Goal: Check status: Check status

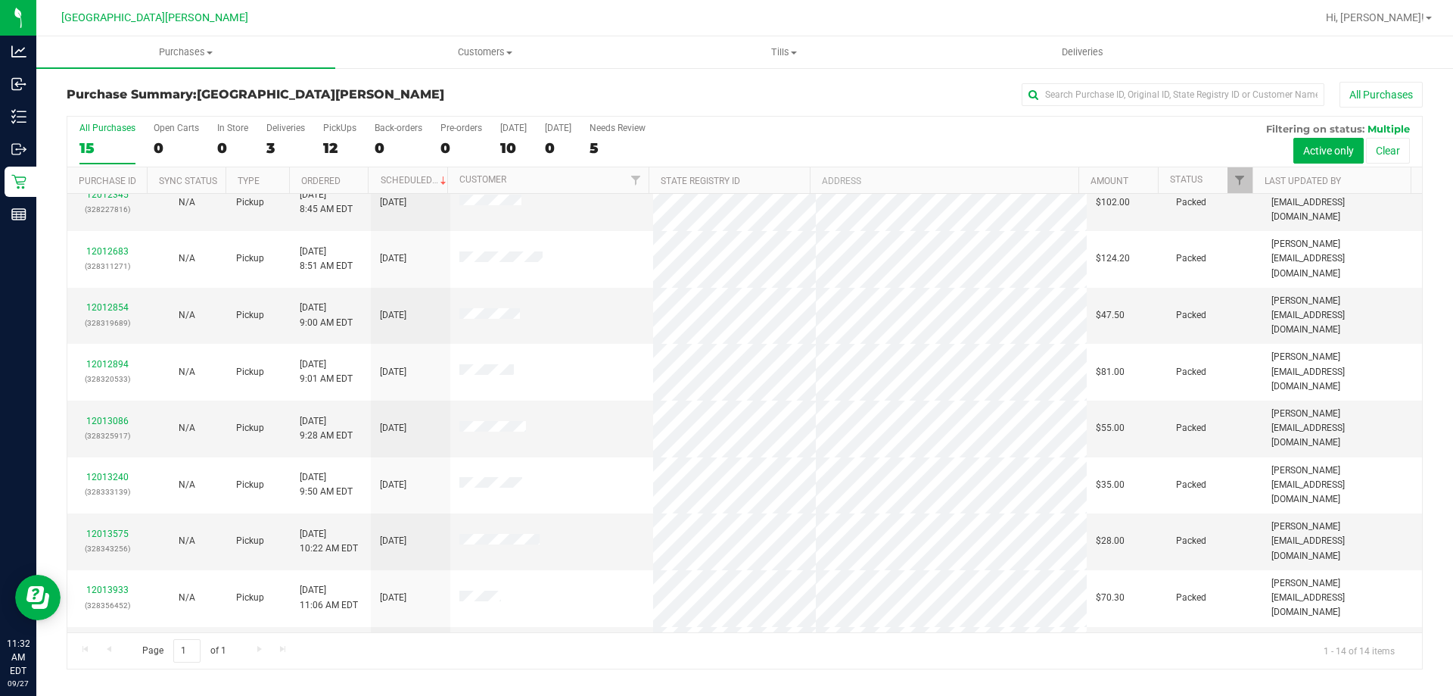
scroll to position [148, 0]
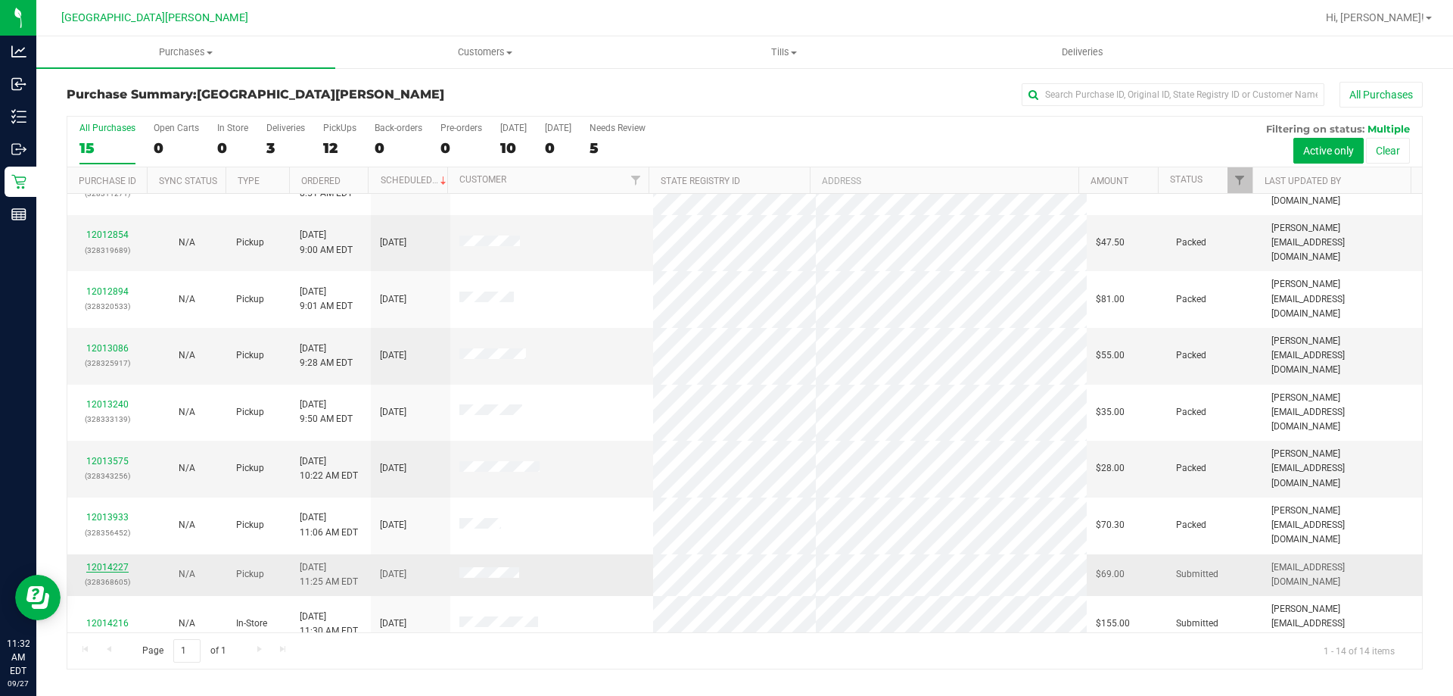
click at [92, 562] on link "12014227" at bounding box center [107, 567] width 42 height 11
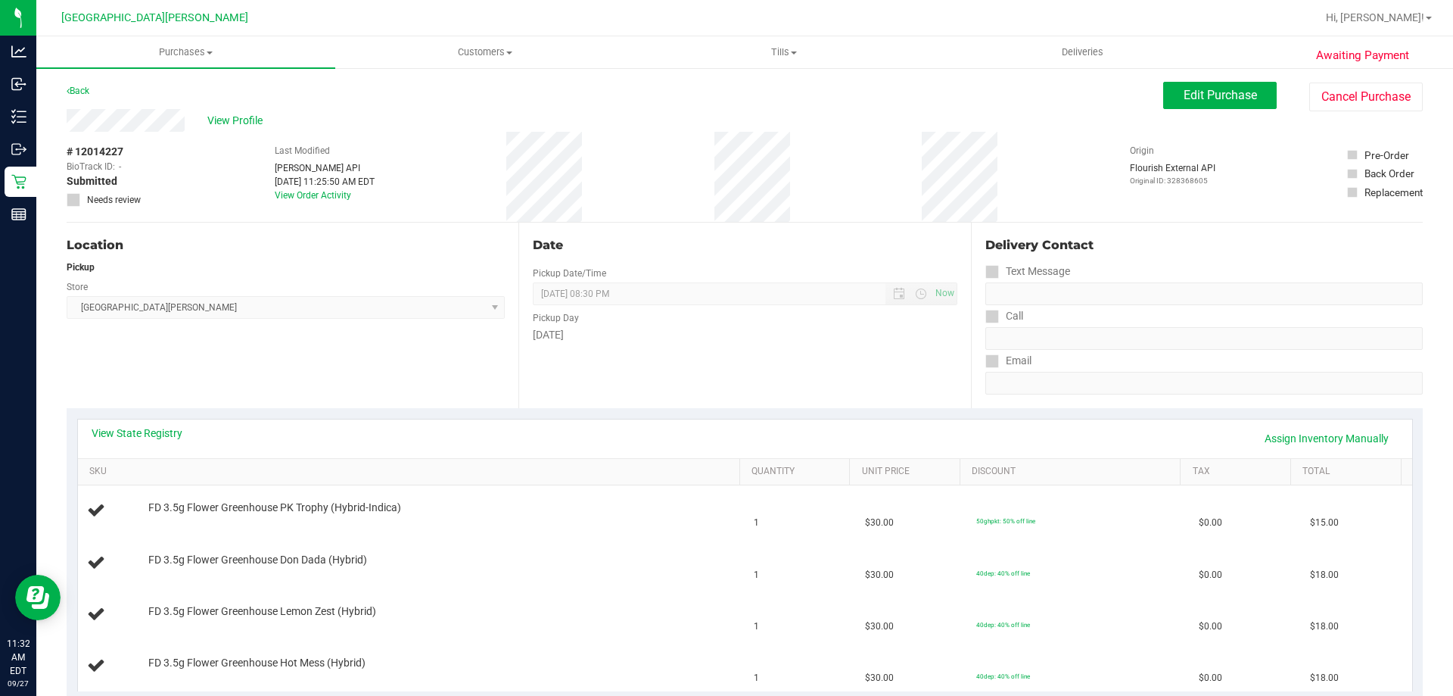
click at [89, 92] on link "Back" at bounding box center [78, 91] width 23 height 11
